Goal: Task Accomplishment & Management: Use online tool/utility

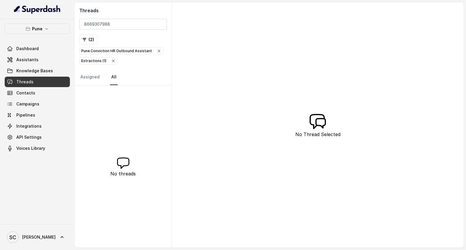
click at [161, 25] on input "8669307988" at bounding box center [123, 24] width 88 height 11
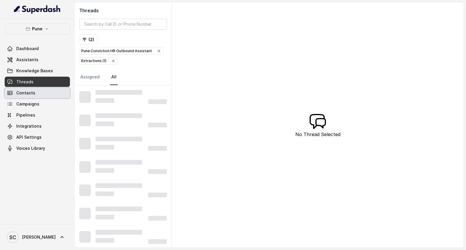
click at [32, 91] on span "Contacts" at bounding box center [25, 93] width 19 height 6
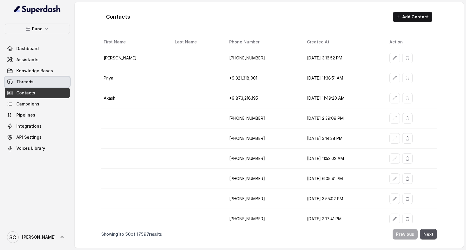
click at [36, 82] on link "Threads" at bounding box center [37, 82] width 65 height 10
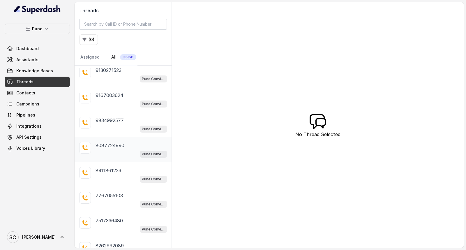
scroll to position [85, 0]
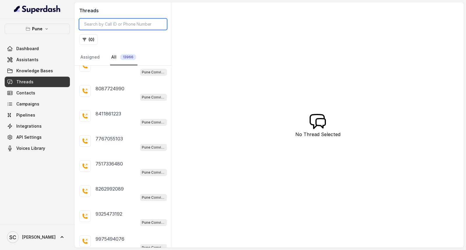
click at [115, 24] on input "search" at bounding box center [123, 24] width 88 height 11
paste input "9637962210"
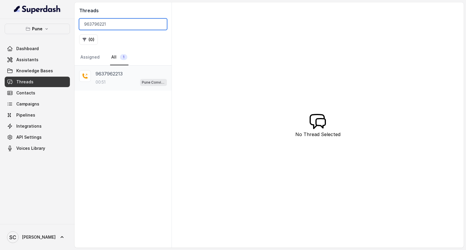
type input "963796221"
click at [116, 77] on p "9637962213" at bounding box center [108, 73] width 27 height 7
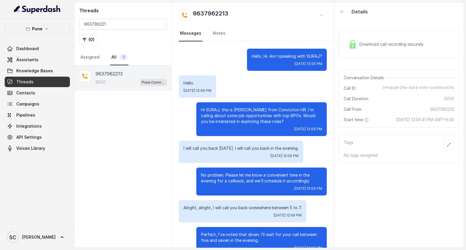
scroll to position [40, 0]
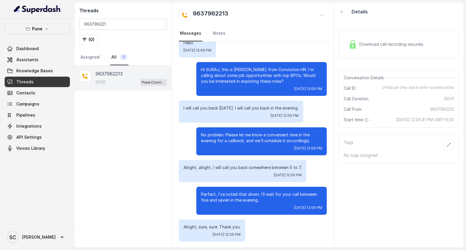
click at [123, 79] on div "00:51 Pune Conviction HR Outbound Assistant" at bounding box center [130, 82] width 71 height 8
click at [446, 144] on icon "button" at bounding box center [448, 144] width 5 height 5
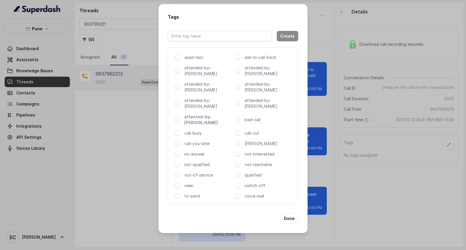
click at [211, 114] on p "attented-by-[PERSON_NAME]" at bounding box center [208, 120] width 49 height 12
click at [291, 213] on button "Done" at bounding box center [289, 218] width 18 height 10
